Goal: Check status: Check status

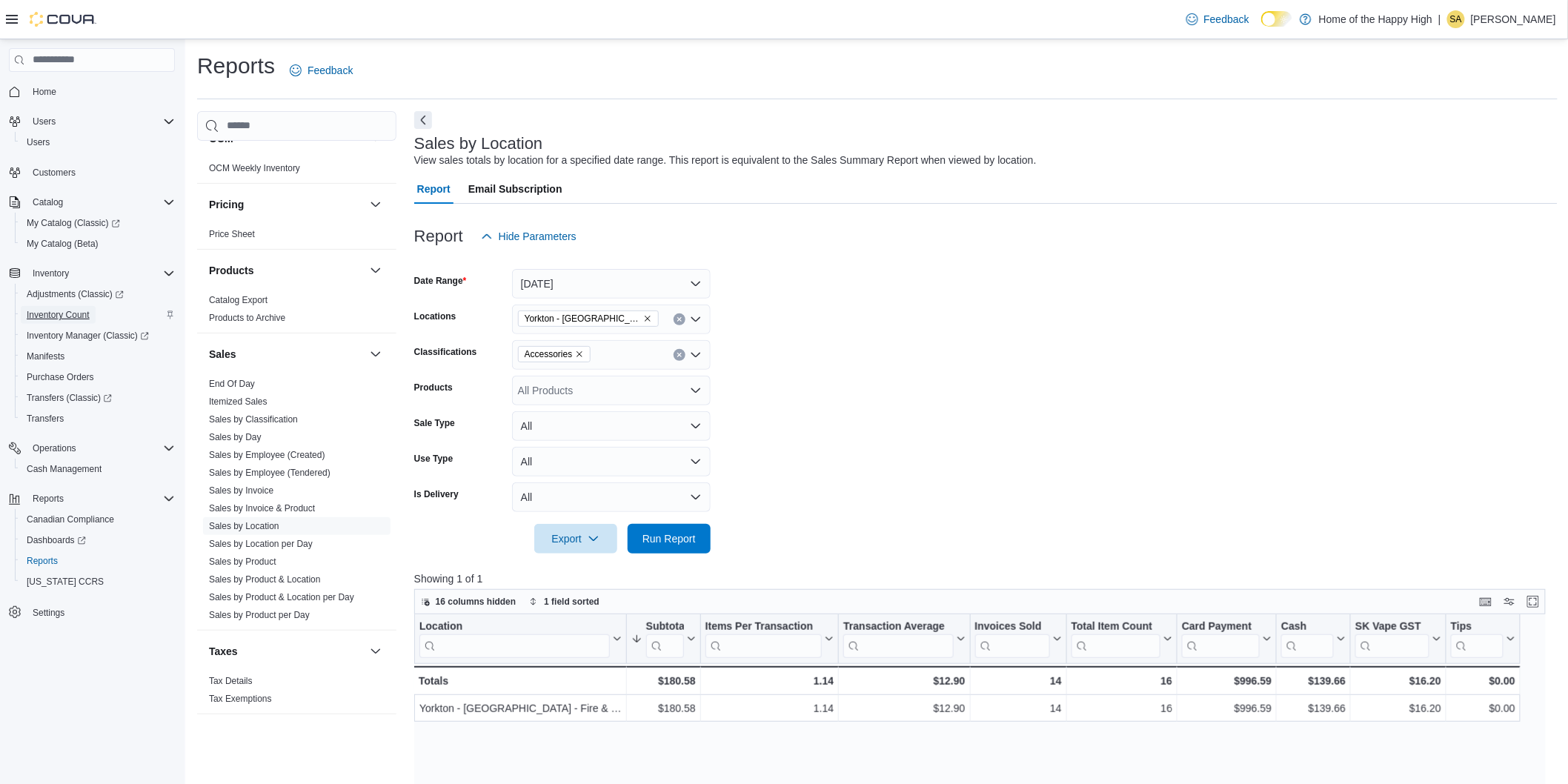
click at [68, 312] on span "Inventory Count" at bounding box center [58, 315] width 63 height 12
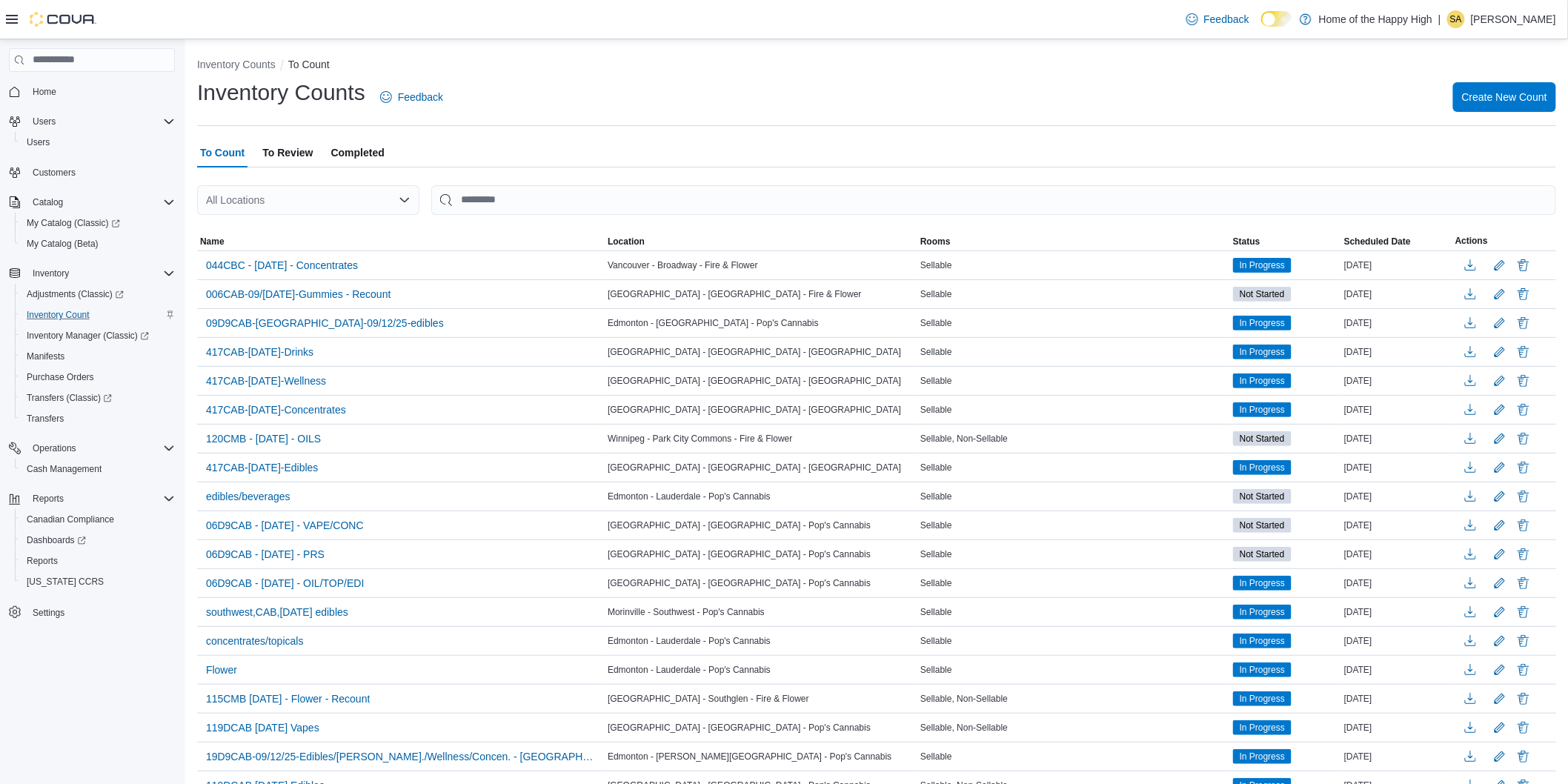
click at [293, 151] on span "To Review" at bounding box center [287, 153] width 50 height 30
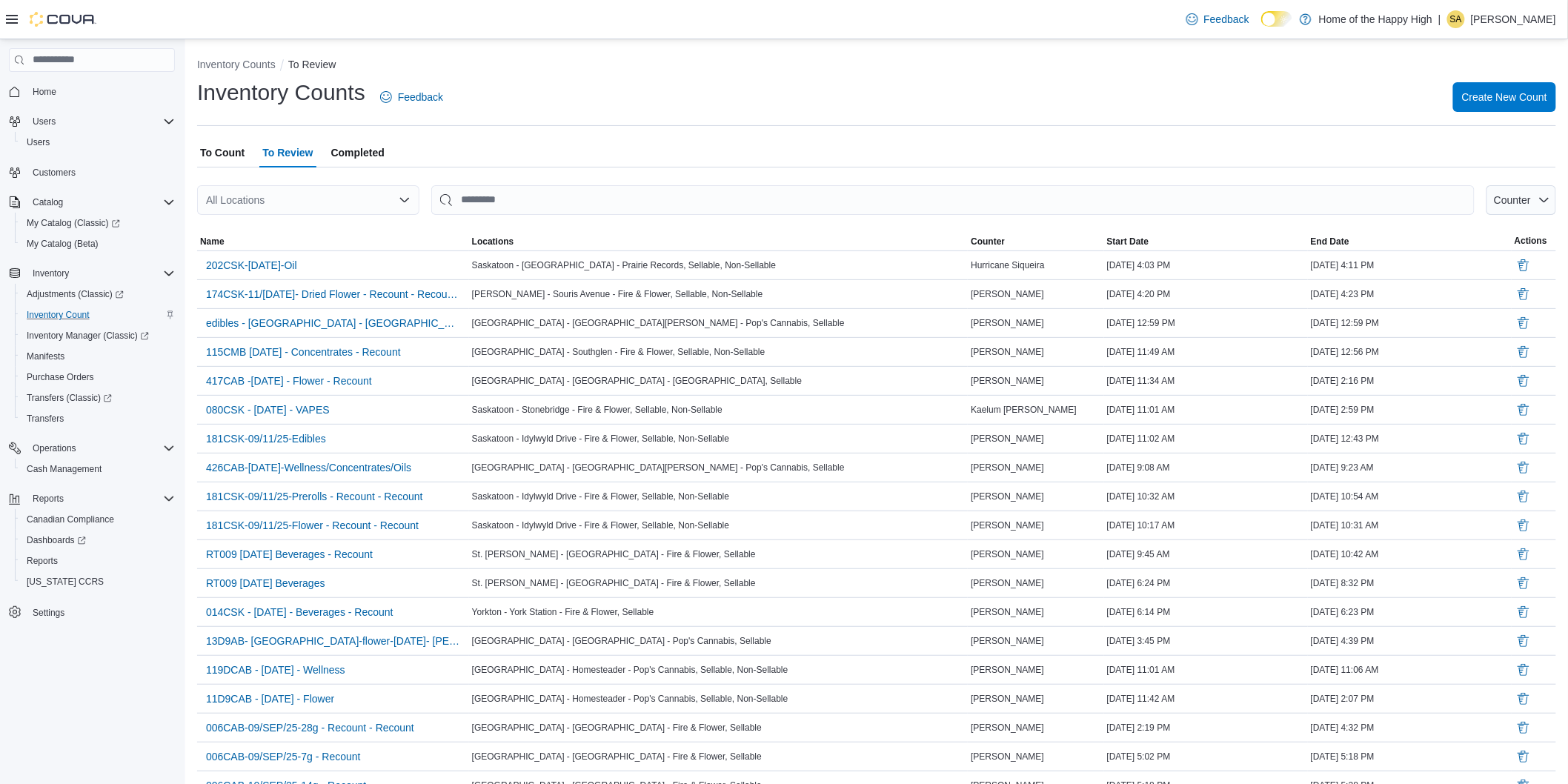
click at [369, 151] on span "Completed" at bounding box center [358, 153] width 53 height 30
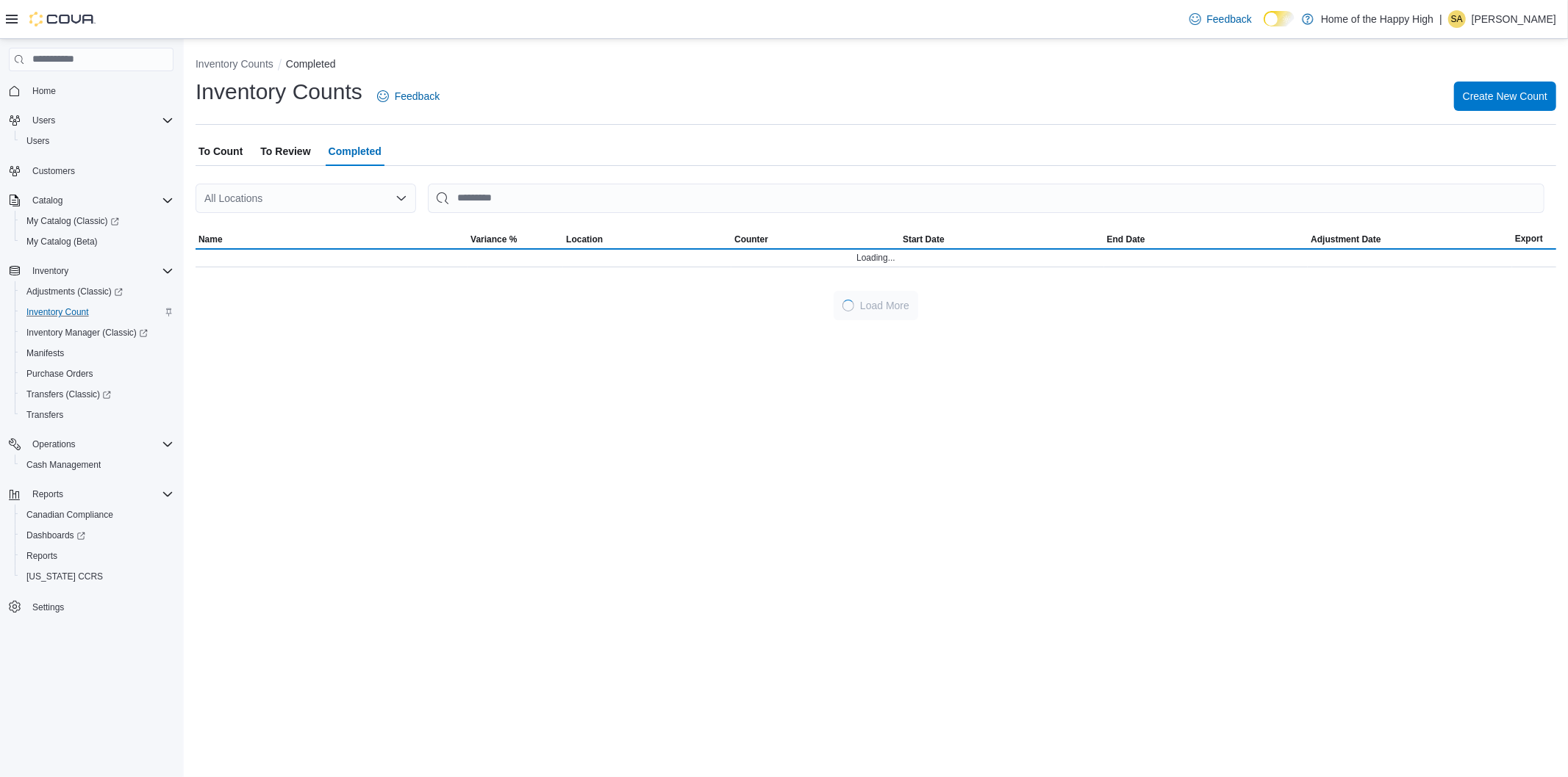
click at [281, 198] on div "All Locations" at bounding box center [305, 198] width 220 height 30
type input "*******"
click at [339, 222] on span "Yorkton - [GEOGRAPHIC_DATA] - Fire & Flower" at bounding box center [385, 223] width 221 height 15
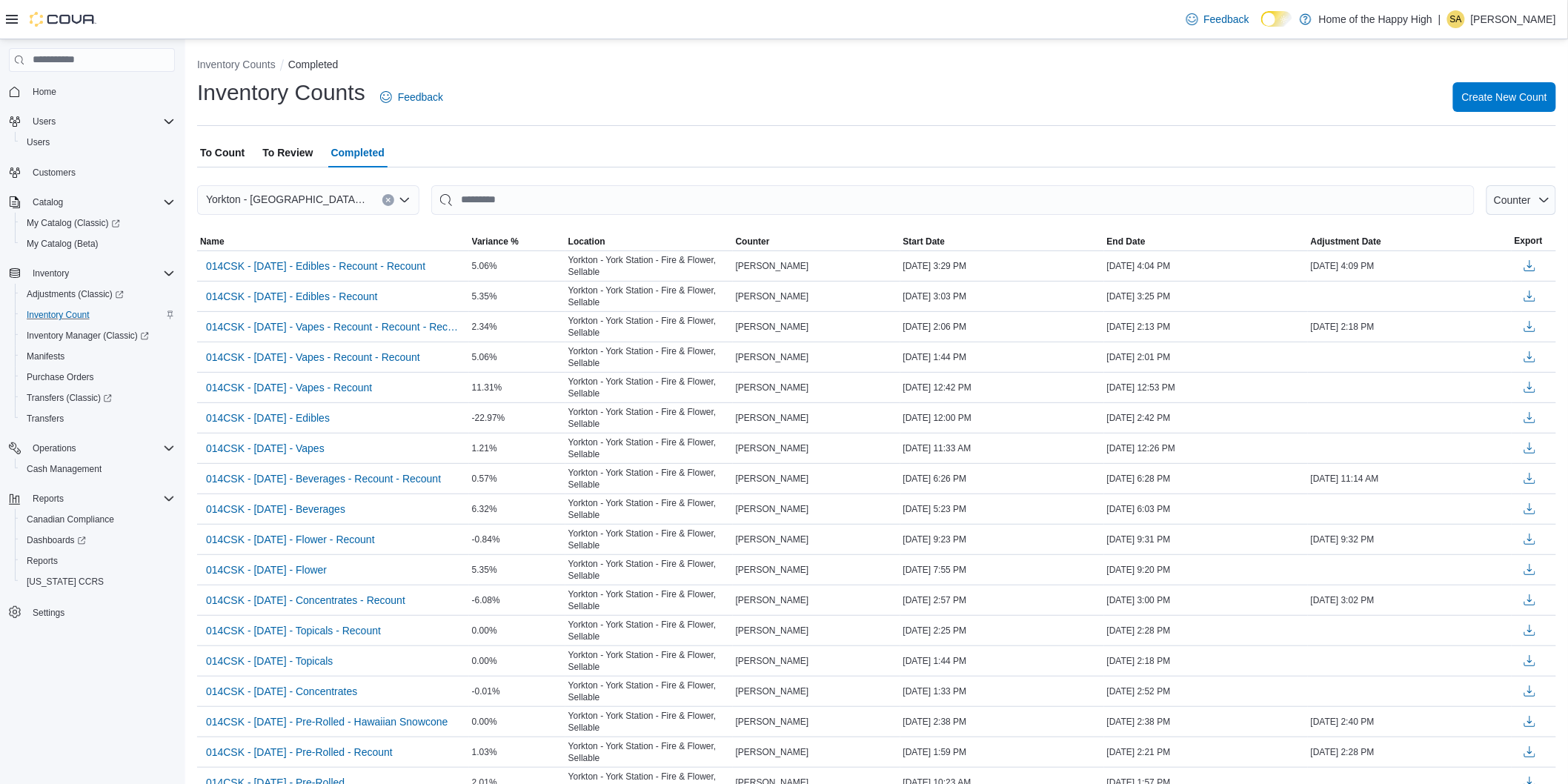
click at [1164, 80] on div "Inventory Counts Feedback Create New Count" at bounding box center [876, 97] width 1359 height 38
click at [386, 261] on span "014CSK - [DATE] - Edibles - Recount - Recount" at bounding box center [315, 266] width 219 height 15
